Goal: Navigation & Orientation: Understand site structure

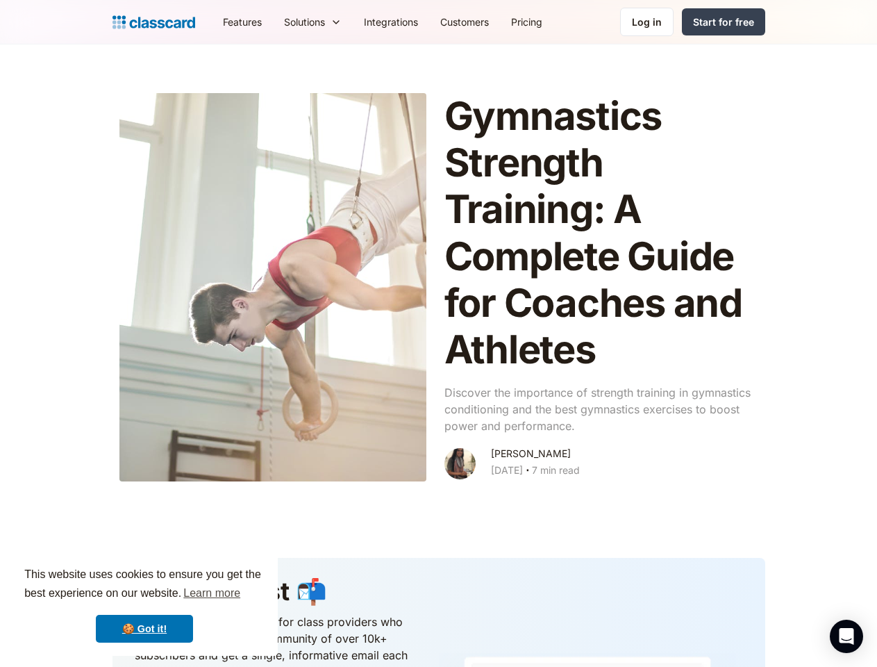
click at [144, 604] on div "This website uses cookies to ensure you get the best experience on our website.…" at bounding box center [144, 604] width 267 height 103
click at [488, 22] on nav "Features Resources Blog The latest industry news, updates and info. Customer st…" at bounding box center [489, 21] width 554 height 31
click at [284, 22] on div "Solutions" at bounding box center [304, 22] width 41 height 15
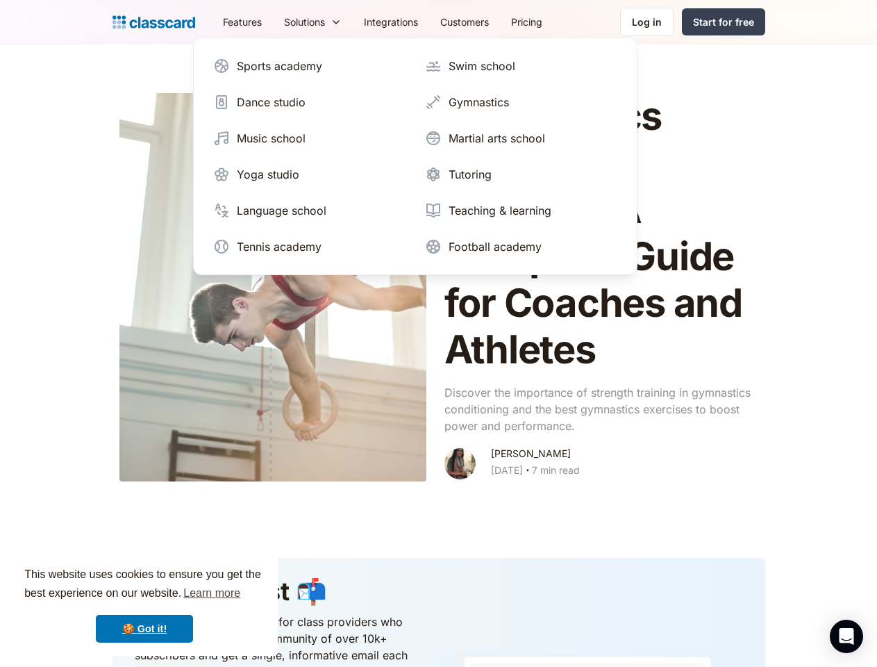
click at [847, 636] on icon "Open Intercom Messenger" at bounding box center [847, 636] width 15 height 17
